Goal: Find contact information: Find contact information

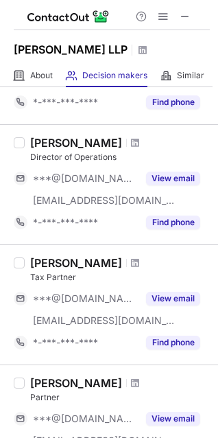
scroll to position [944, 0]
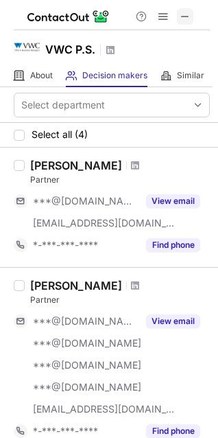
click at [184, 20] on span at bounding box center [185, 16] width 11 height 11
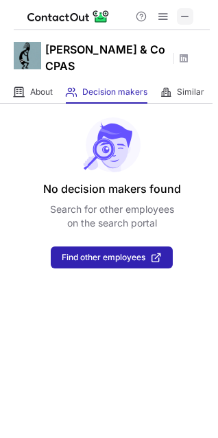
click at [185, 13] on span at bounding box center [185, 16] width 11 height 11
click at [42, 102] on div "About About Company" at bounding box center [33, 92] width 39 height 23
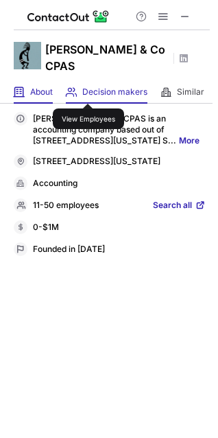
click at [88, 91] on span "Decision makers" at bounding box center [114, 91] width 65 height 11
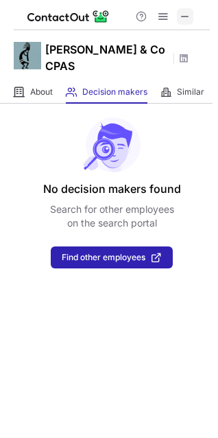
click at [190, 16] on span at bounding box center [185, 16] width 11 height 11
